Goal: Task Accomplishment & Management: Use online tool/utility

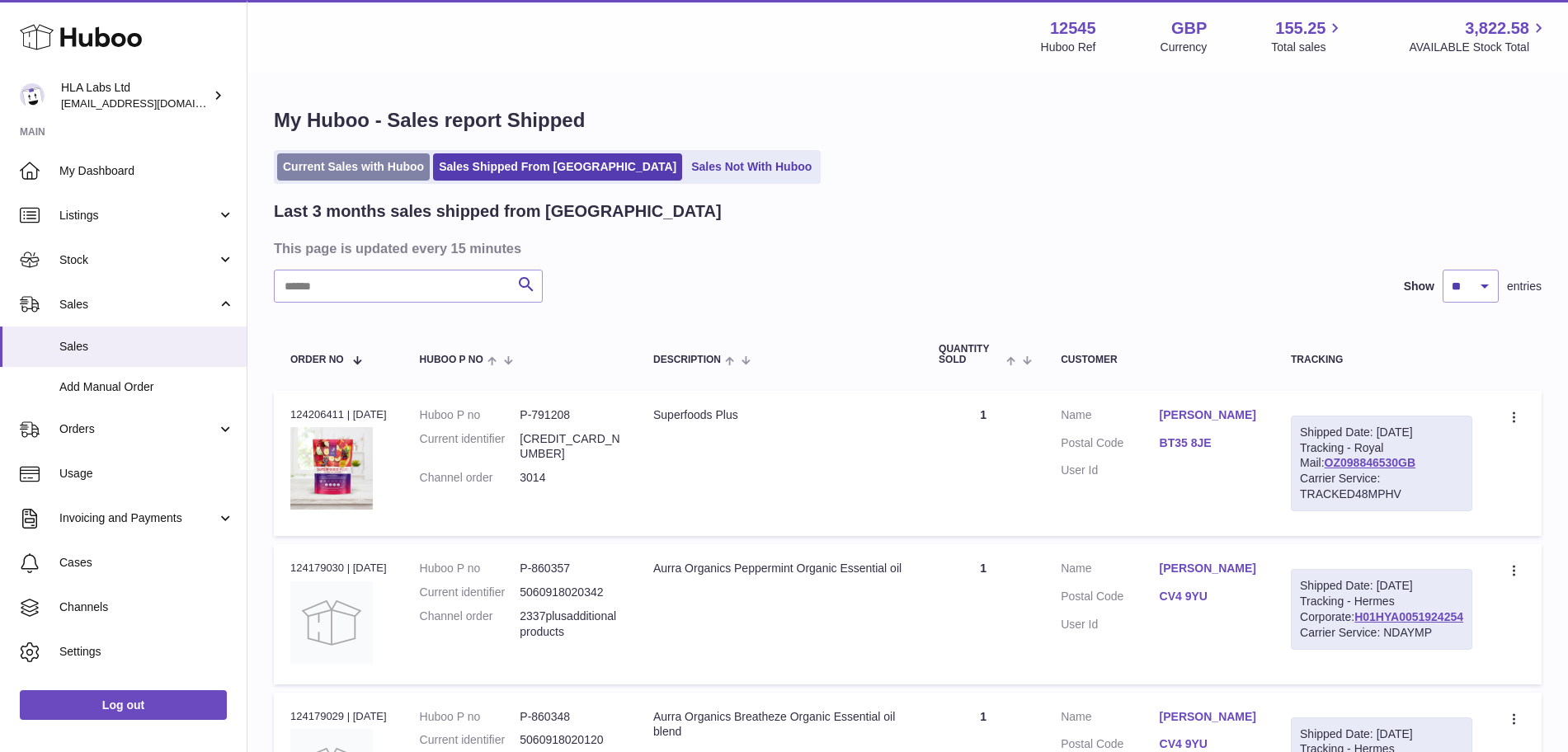
click at [361, 169] on link "Current Sales with Huboo" at bounding box center [354, 167] width 153 height 28
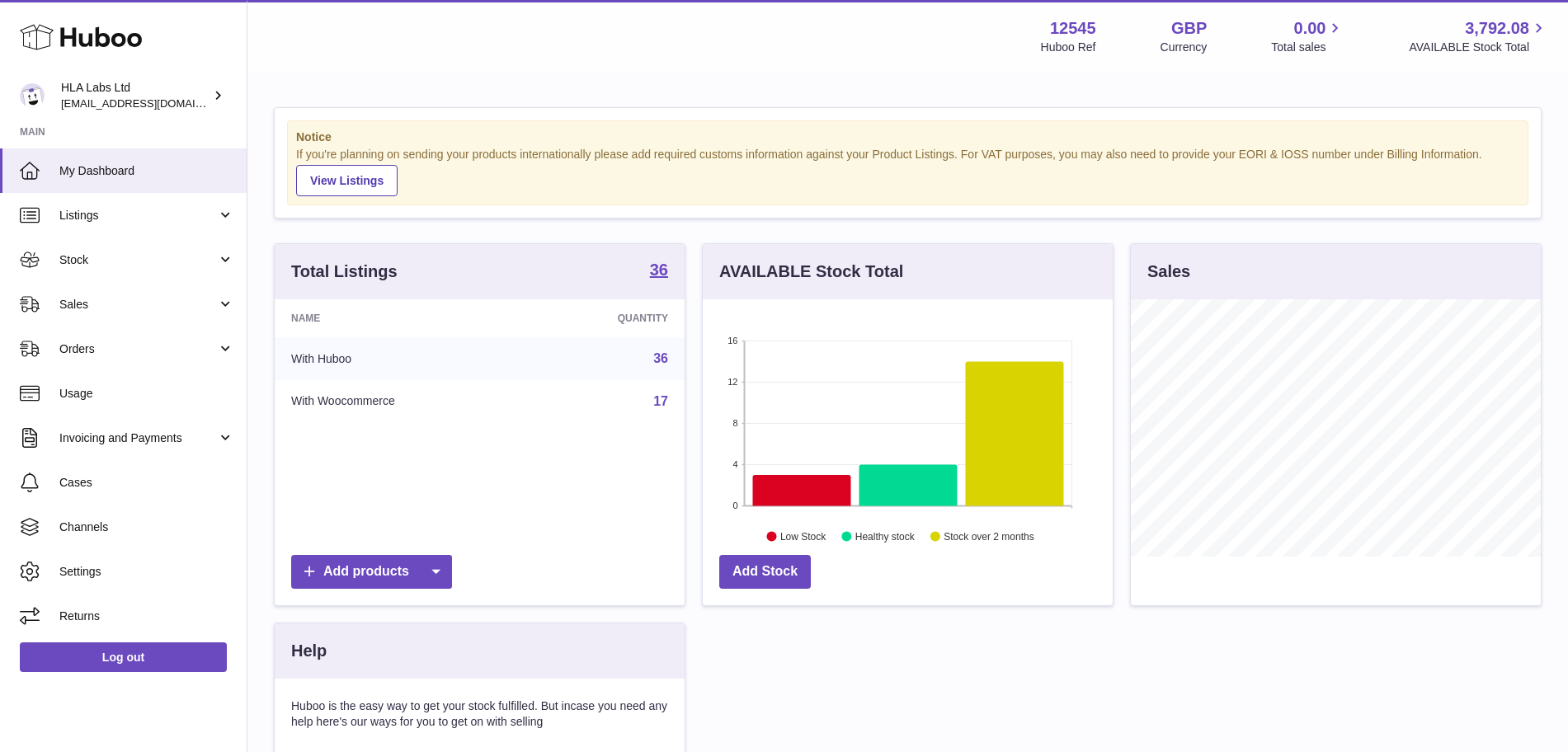
scroll to position [257, 410]
click at [111, 311] on span "Sales" at bounding box center [138, 304] width 157 height 16
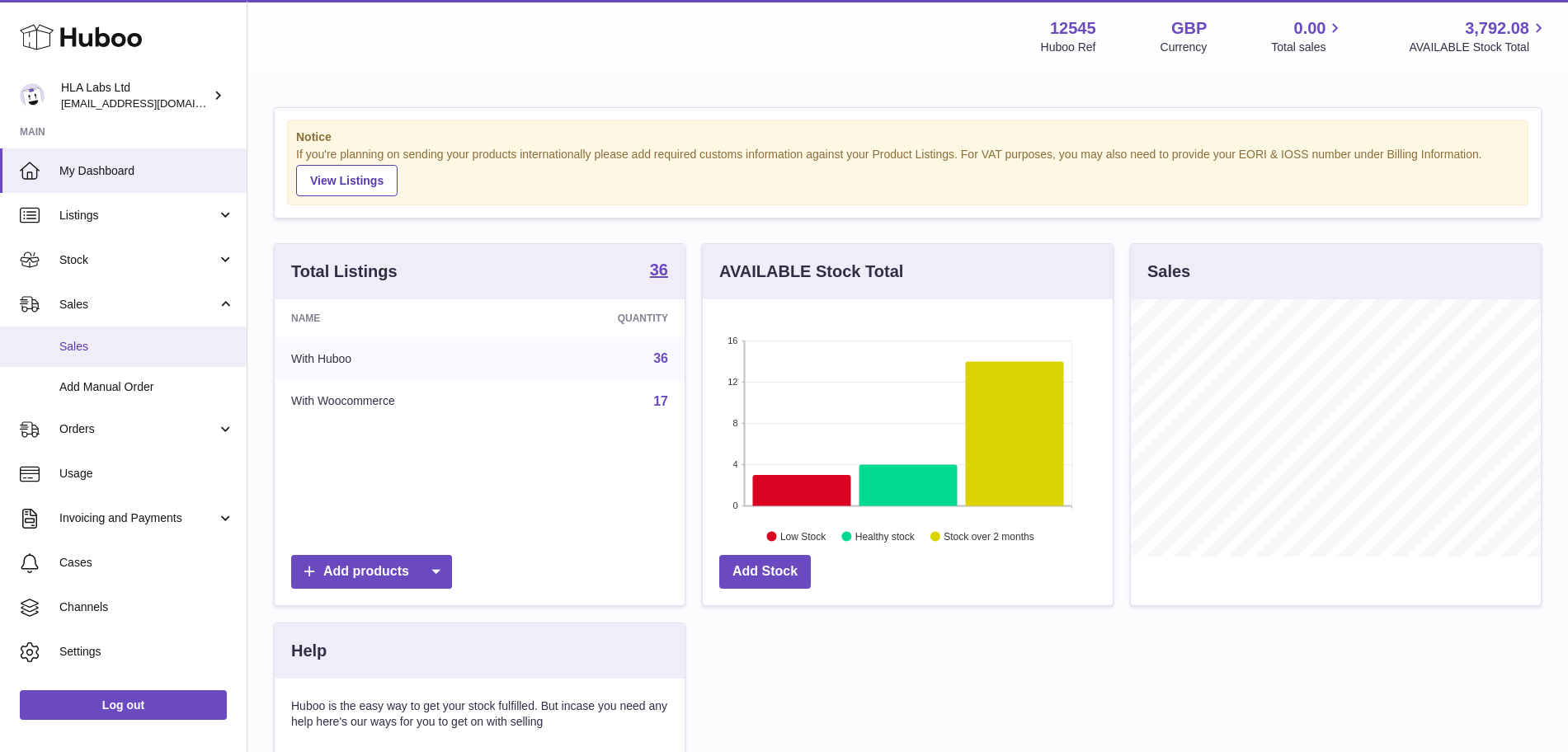
click at [107, 351] on span "Sales" at bounding box center [146, 347] width 175 height 16
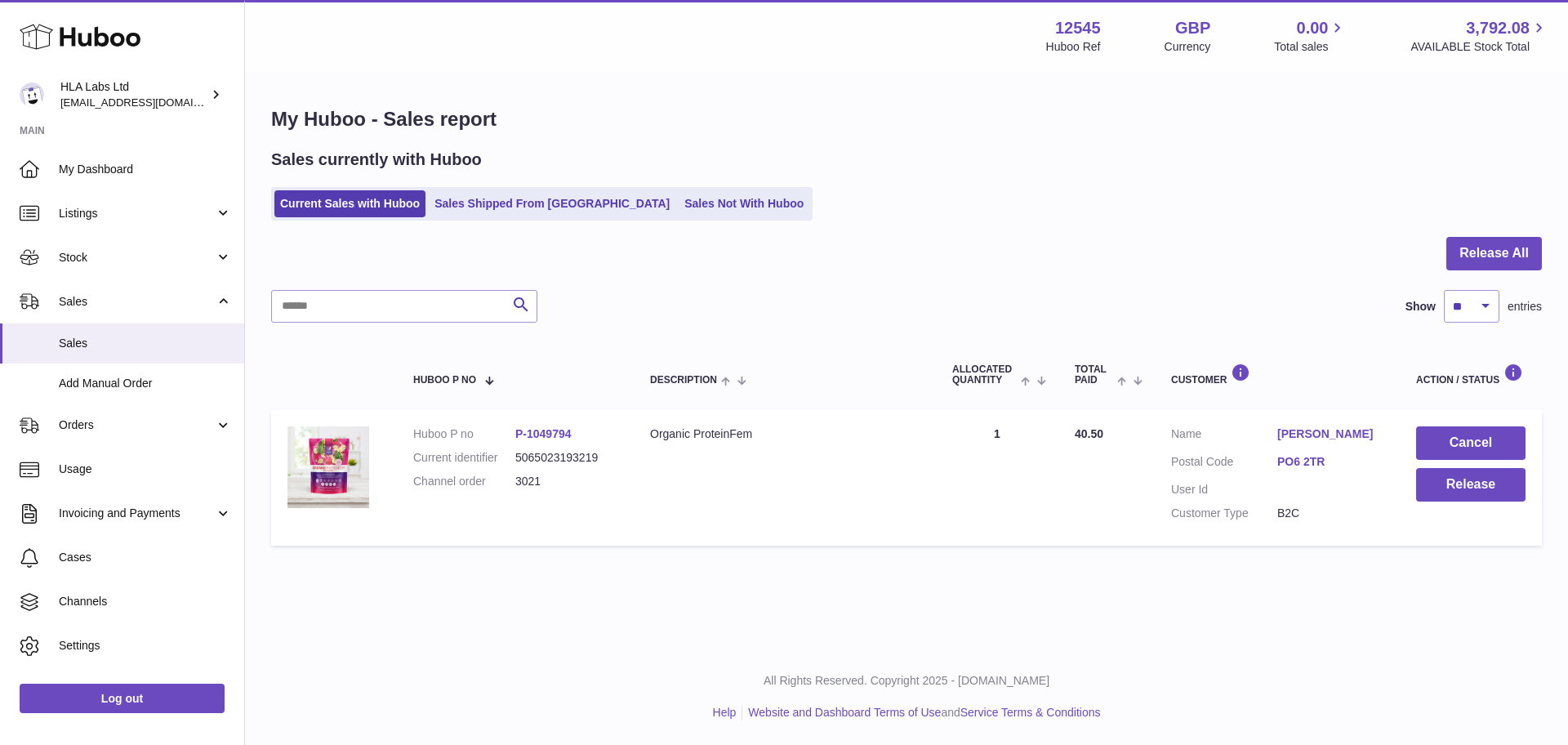
click at [1312, 434] on link "kay halliday" at bounding box center [1330, 434] width 106 height 16
click at [1486, 243] on button "Release All" at bounding box center [1493, 253] width 95 height 33
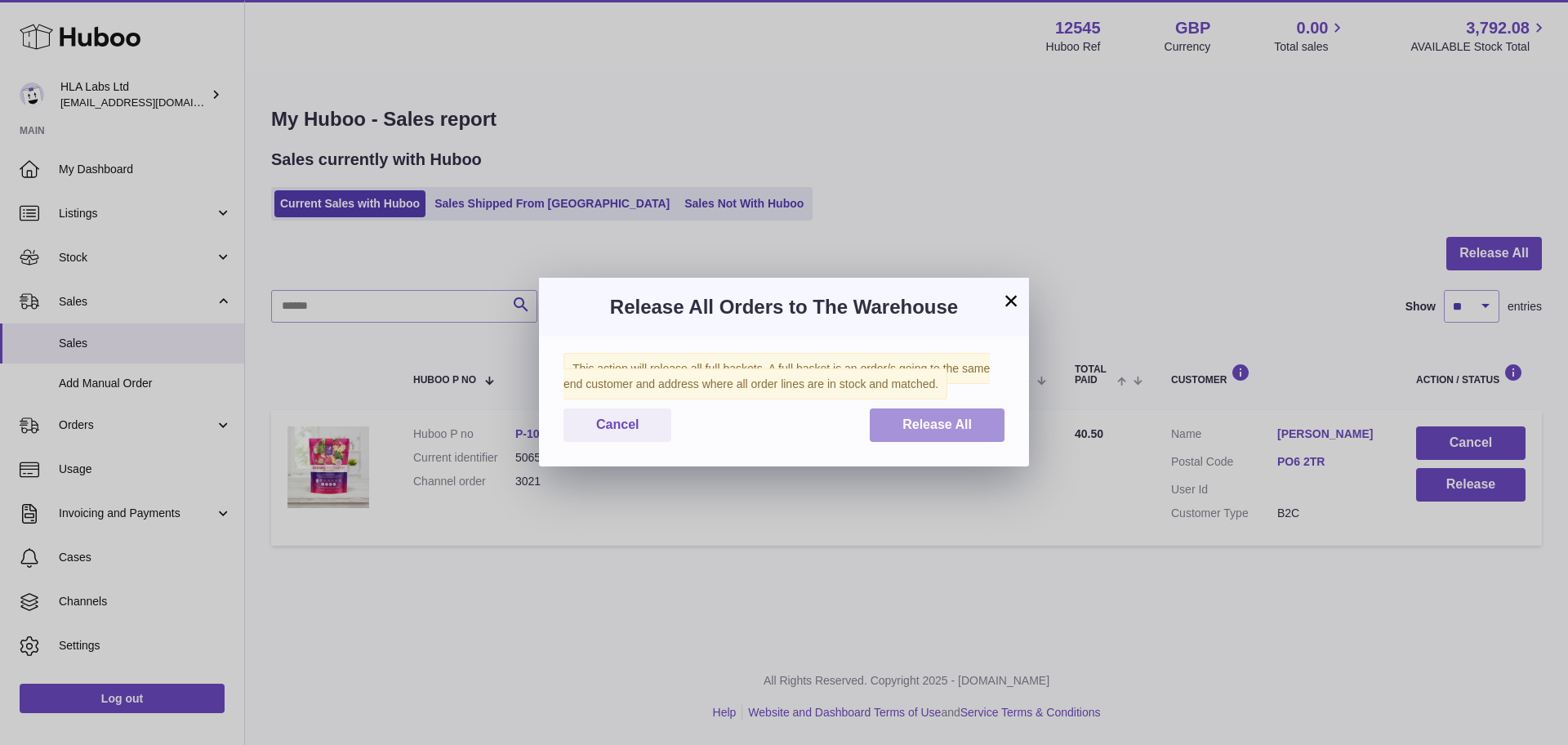
click at [904, 425] on span "Release All" at bounding box center [937, 424] width 70 height 14
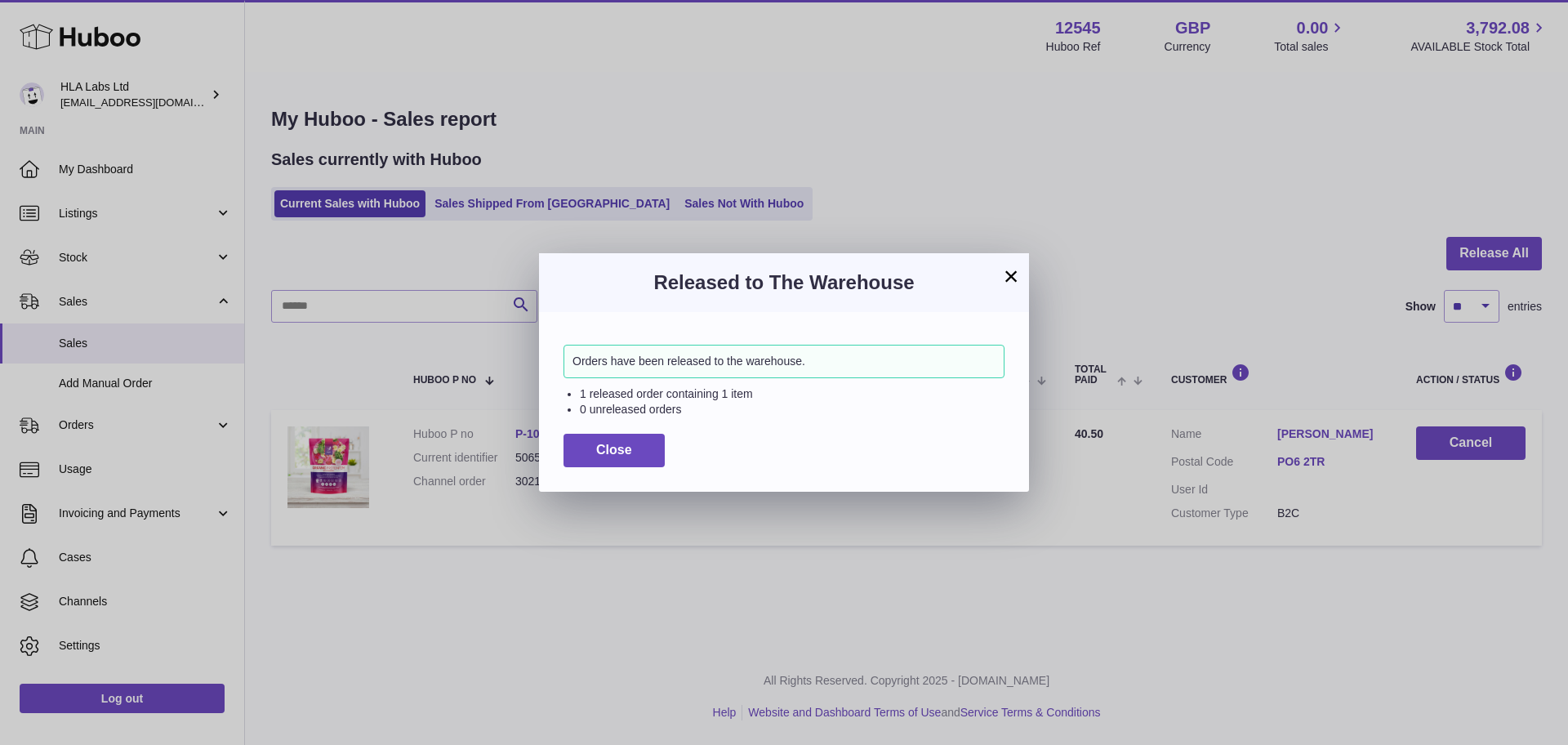
click at [585, 473] on div "Orders have been released to the warehouse. 1 released order containing 1 item …" at bounding box center [784, 401] width 490 height 179
click at [612, 459] on button "Close" at bounding box center [614, 450] width 101 height 33
